Goal: Information Seeking & Learning: Compare options

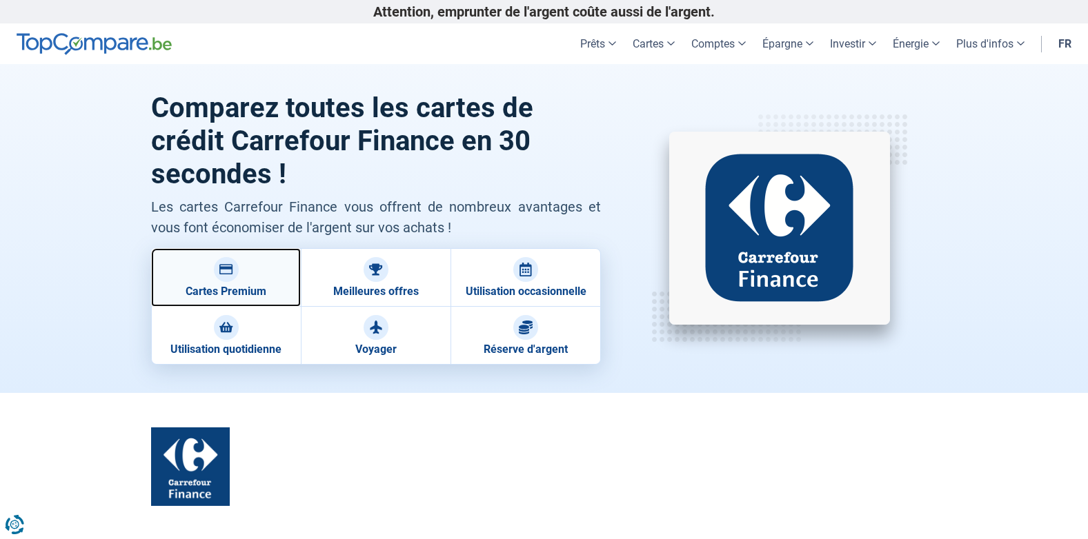
click at [261, 285] on link "Cartes Premium" at bounding box center [226, 277] width 150 height 59
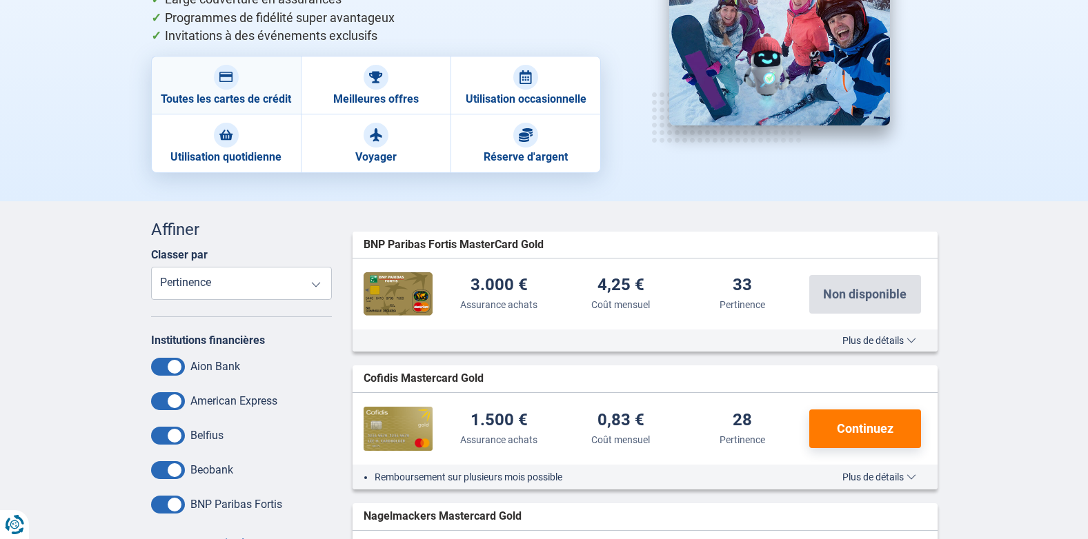
scroll to position [138, 0]
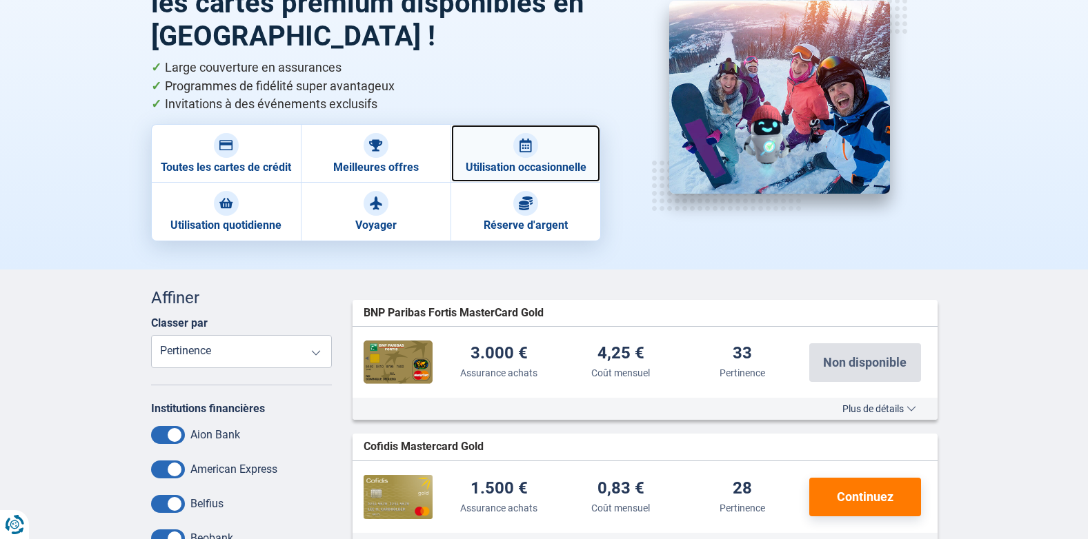
click at [511, 160] on link "Utilisation occasionnelle" at bounding box center [525, 153] width 150 height 59
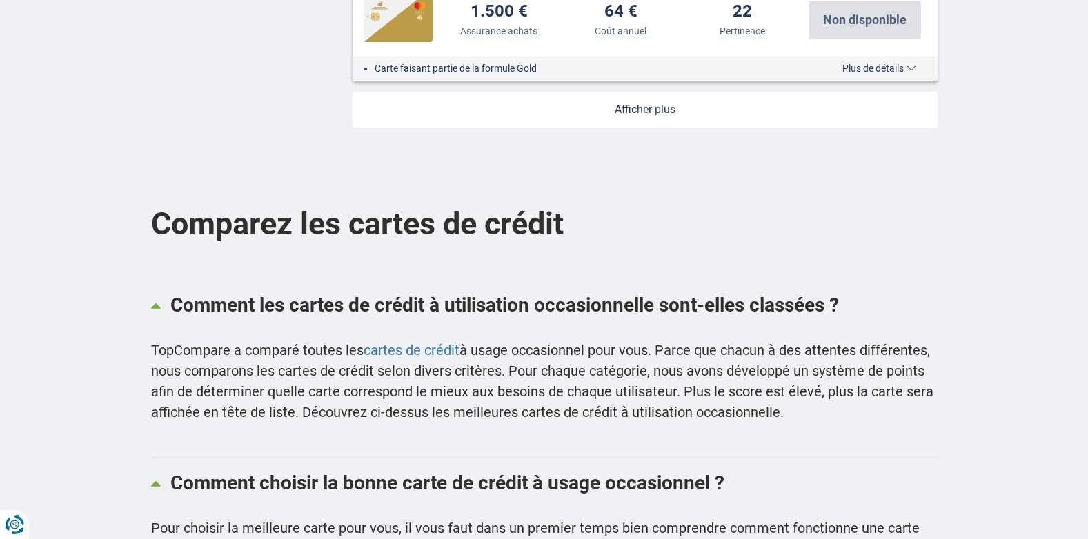
scroll to position [2139, 0]
